Goal: Task Accomplishment & Management: Manage account settings

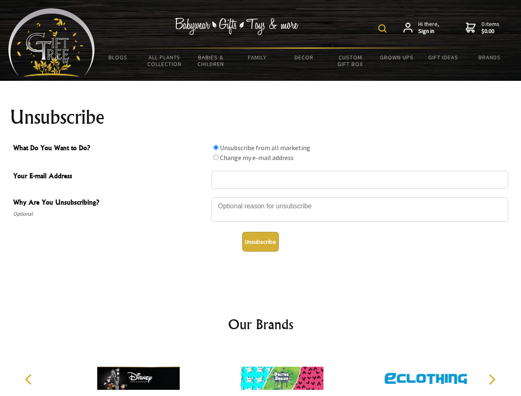
click at [383, 28] on img at bounding box center [382, 28] width 8 height 8
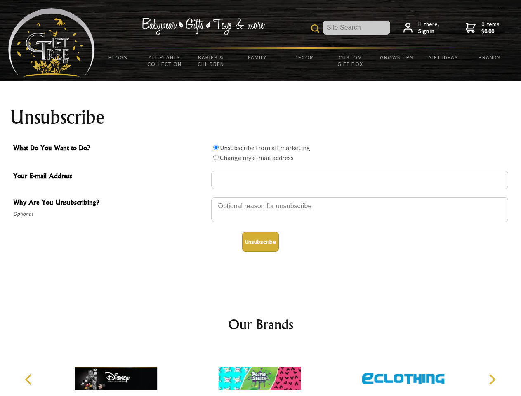
click at [261, 197] on div at bounding box center [359, 210] width 297 height 29
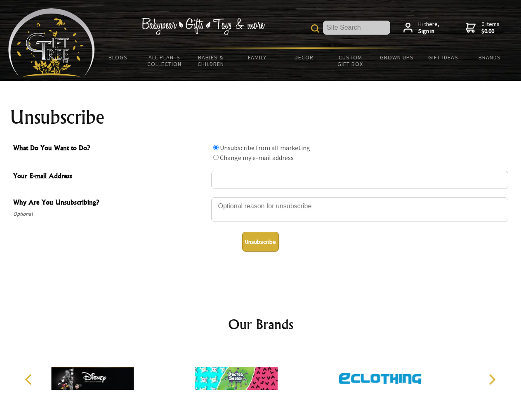
click at [216, 147] on input "What Do You Want to Do?" at bounding box center [215, 147] width 5 height 5
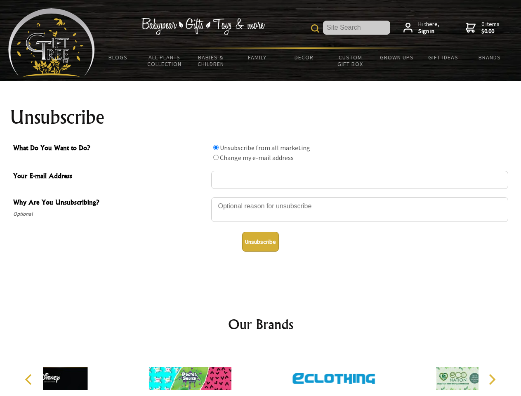
click at [216, 157] on input "What Do You Want to Do?" at bounding box center [215, 157] width 5 height 5
radio input "true"
